Goal: Entertainment & Leisure: Consume media (video, audio)

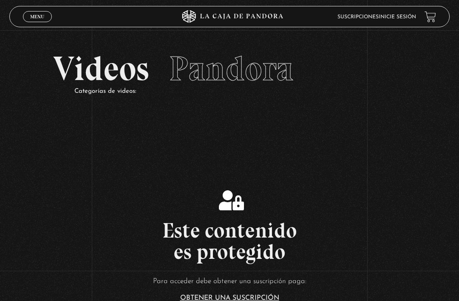
click at [398, 20] on link "Inicie sesión" at bounding box center [397, 16] width 37 height 5
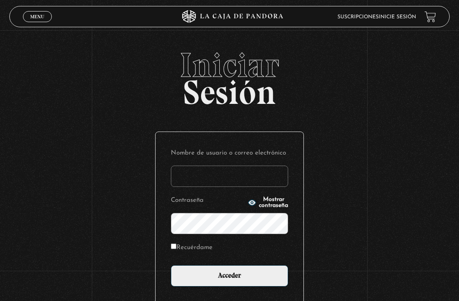
type input "[EMAIL_ADDRESS][DOMAIN_NAME]"
click at [230, 280] on input "Acceder" at bounding box center [229, 275] width 117 height 21
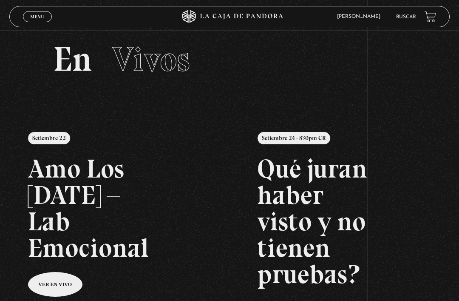
scroll to position [10, 0]
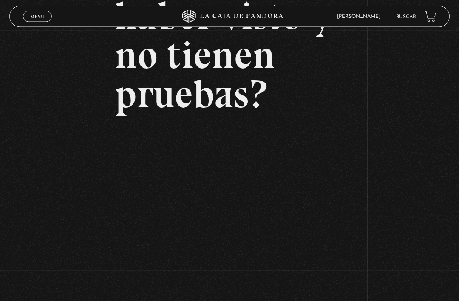
scroll to position [148, 0]
